Goal: Task Accomplishment & Management: Manage account settings

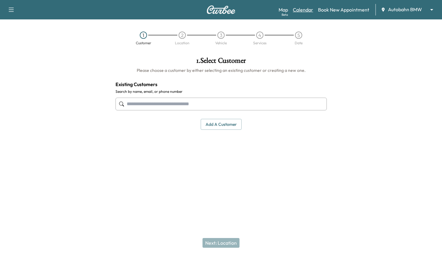
click at [297, 6] on link "Calendar" at bounding box center [303, 9] width 20 height 7
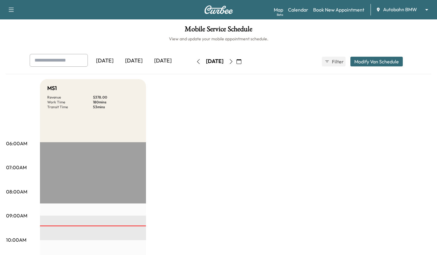
click at [132, 60] on div "[DATE]" at bounding box center [133, 61] width 29 height 14
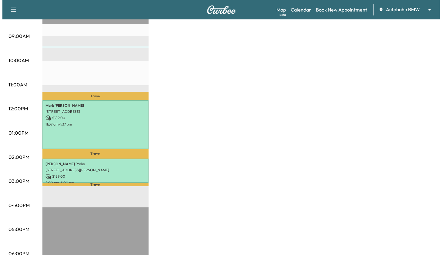
scroll to position [182, 0]
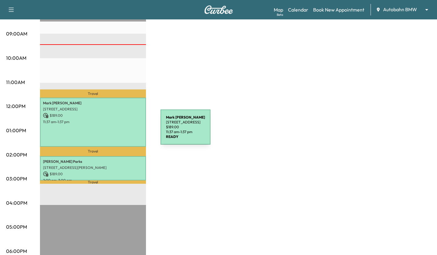
click at [115, 131] on div "[PERSON_NAME] [STREET_ADDRESS] $ 189.00 11:37 am - 1:37 pm" at bounding box center [93, 122] width 106 height 49
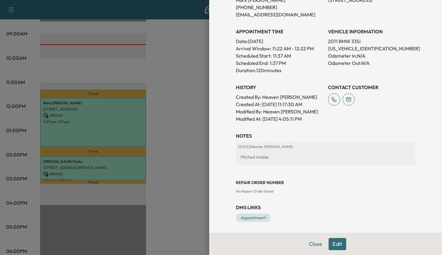
scroll to position [146, 0]
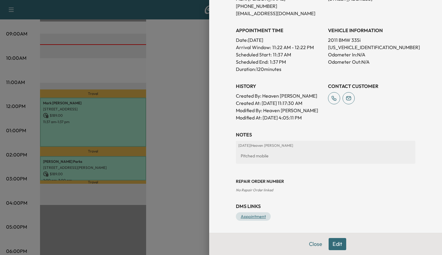
click at [252, 215] on link "Appointment" at bounding box center [253, 216] width 35 height 8
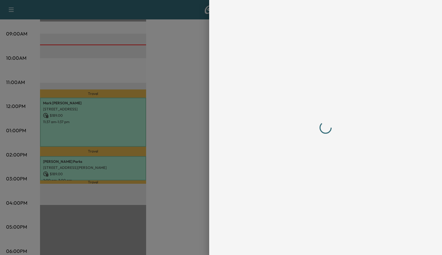
scroll to position [0, 0]
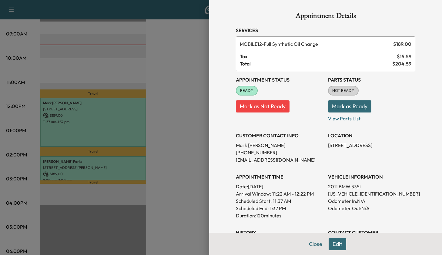
click at [347, 104] on button "Mark as Ready" at bounding box center [349, 106] width 43 height 12
